Goal: Navigation & Orientation: Find specific page/section

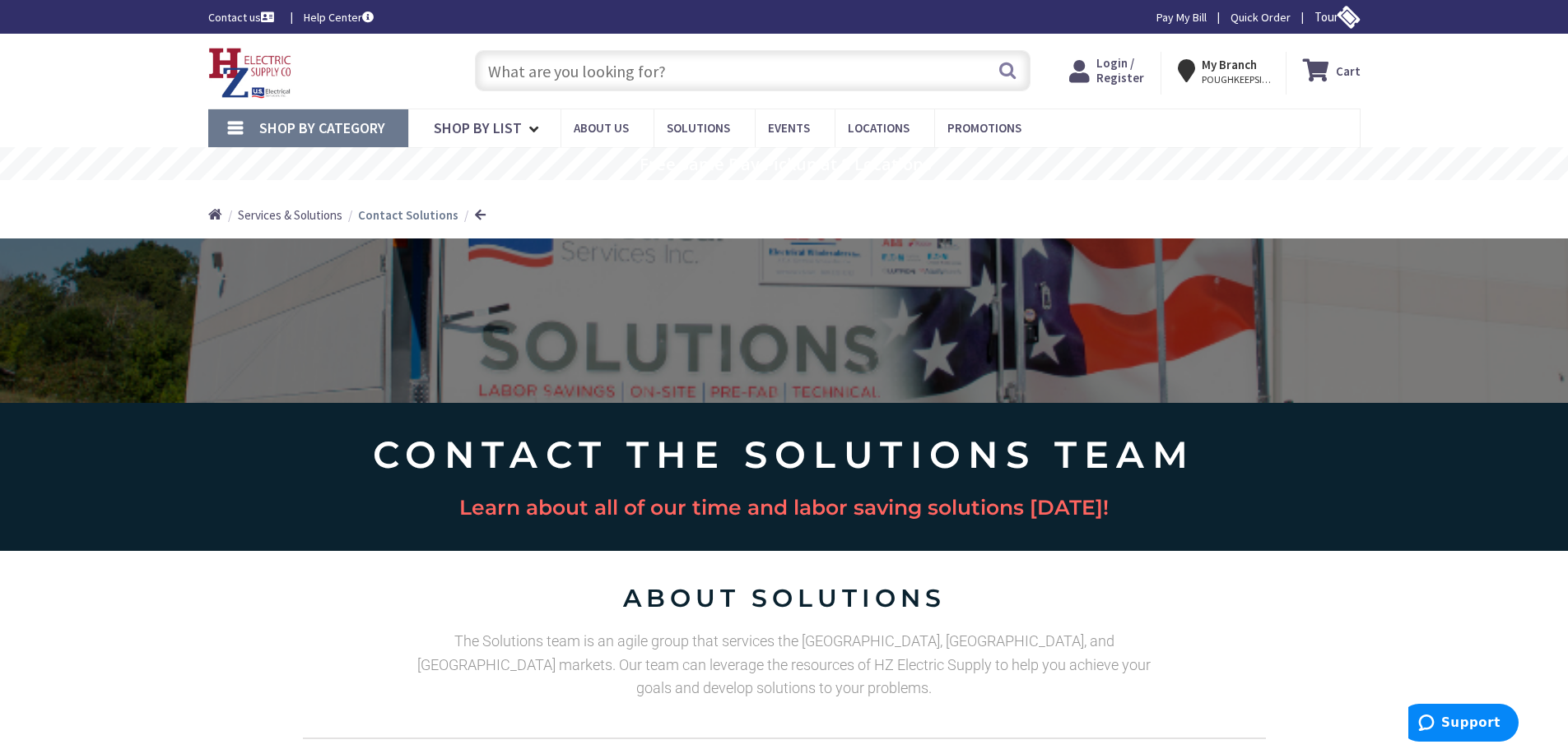
type input "Pinecrest View Ct, [GEOGRAPHIC_DATA], [GEOGRAPHIC_DATA] 20171, [GEOGRAPHIC_DATA]"
